Goal: Task Accomplishment & Management: Complete application form

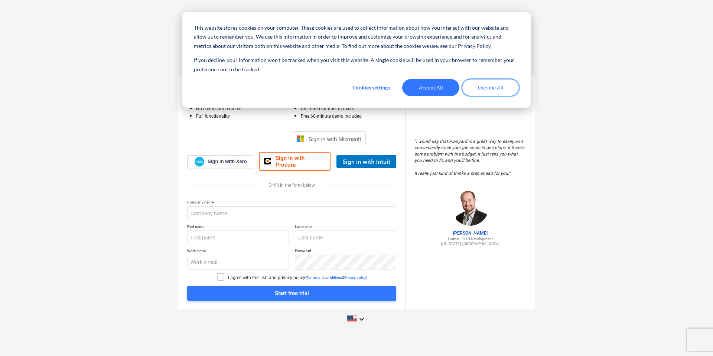
click at [483, 88] on button "Decline All" at bounding box center [490, 87] width 57 height 17
